Goal: Navigation & Orientation: Go to known website

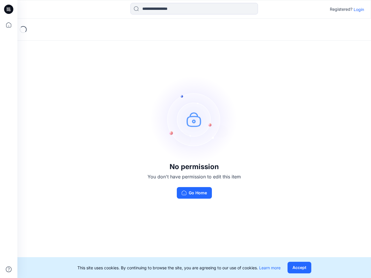
click at [186, 139] on img at bounding box center [194, 119] width 87 height 87
click at [9, 9] on icon at bounding box center [9, 9] width 2 height 0
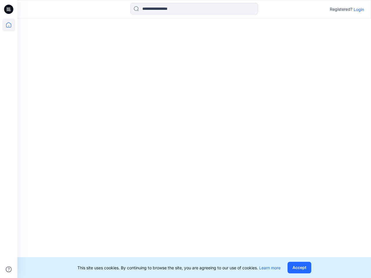
click at [9, 25] on icon at bounding box center [8, 25] width 13 height 13
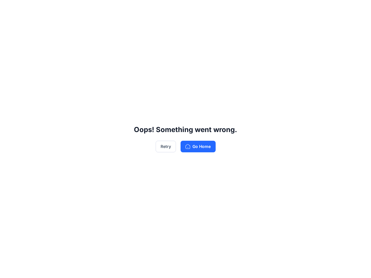
click at [9, 270] on div "Oops! Something went wrong. Retry Go Home" at bounding box center [185, 139] width 371 height 278
click at [194, 9] on div "Oops! Something went wrong. Retry Go Home" at bounding box center [185, 139] width 371 height 278
click at [359, 9] on div "Oops! Something went wrong. Retry Go Home" at bounding box center [185, 139] width 371 height 278
click at [299, 268] on div "Oops! Something went wrong. Retry Go Home" at bounding box center [185, 139] width 371 height 278
